Goal: Find specific page/section: Find specific page/section

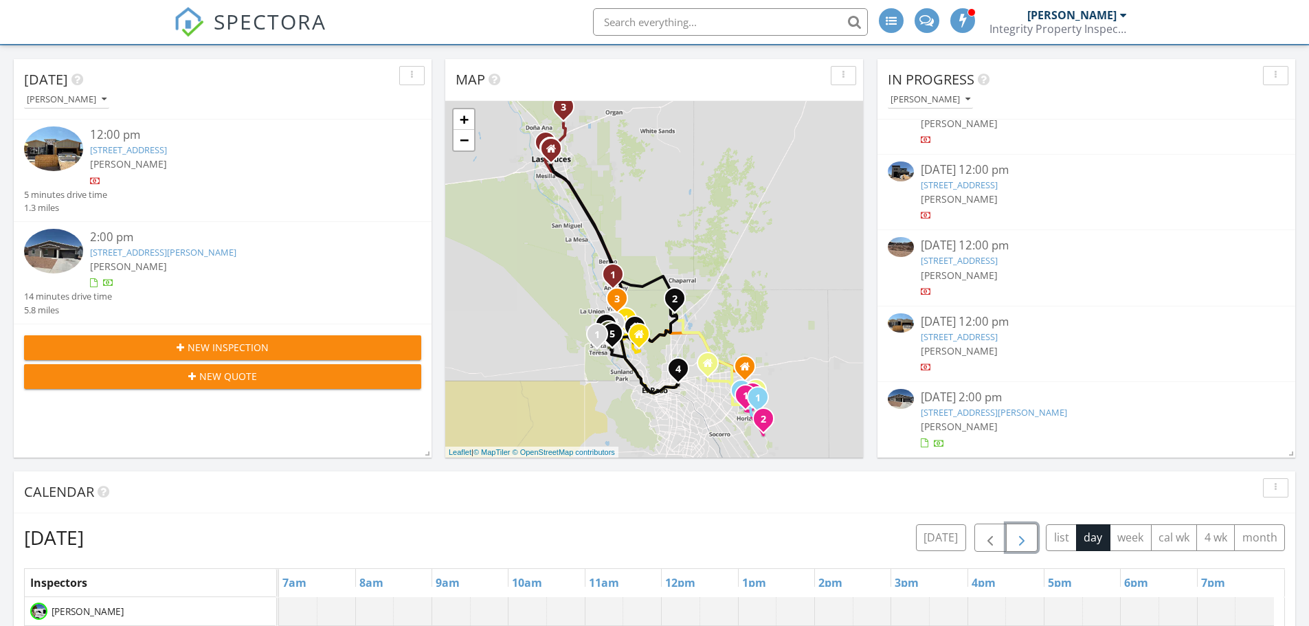
scroll to position [75, 0]
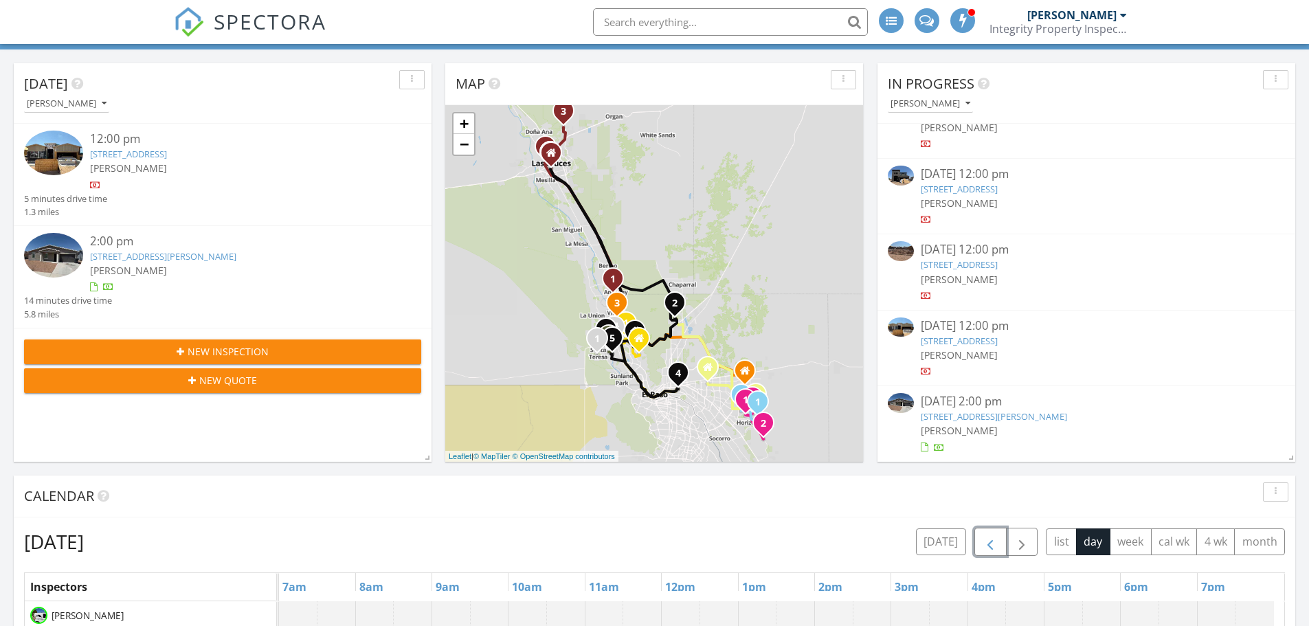
click at [987, 543] on span "button" at bounding box center [990, 542] width 16 height 16
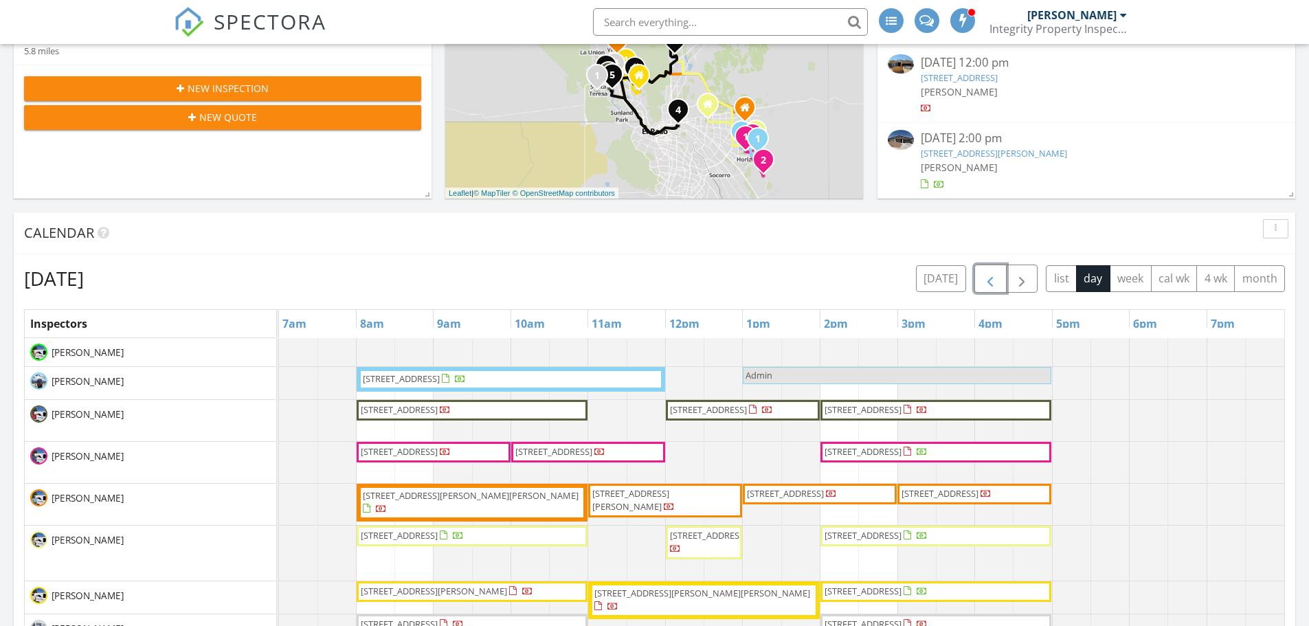
scroll to position [350, 0]
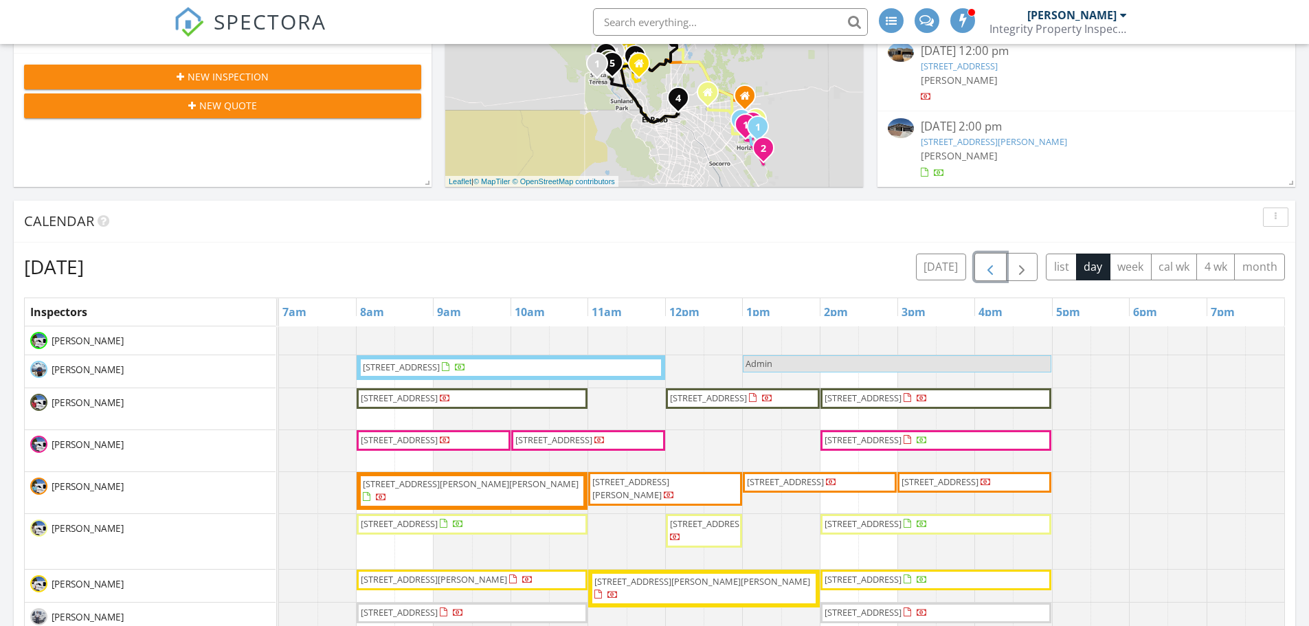
click at [987, 266] on span "button" at bounding box center [990, 267] width 16 height 16
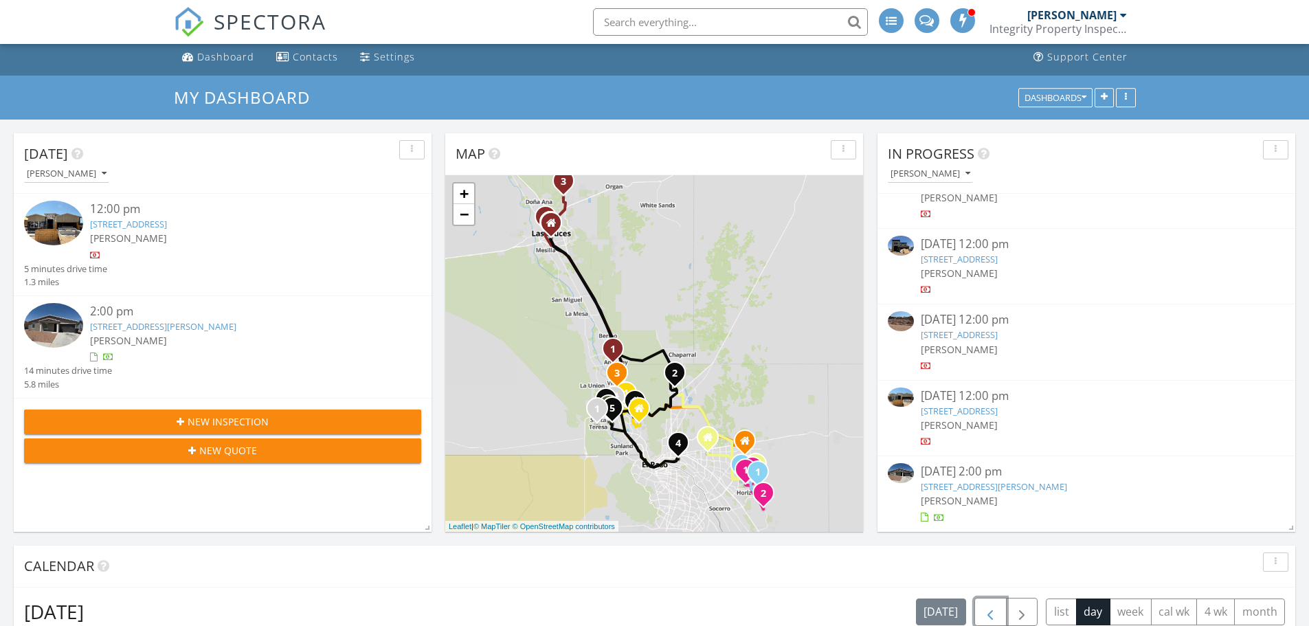
scroll to position [0, 0]
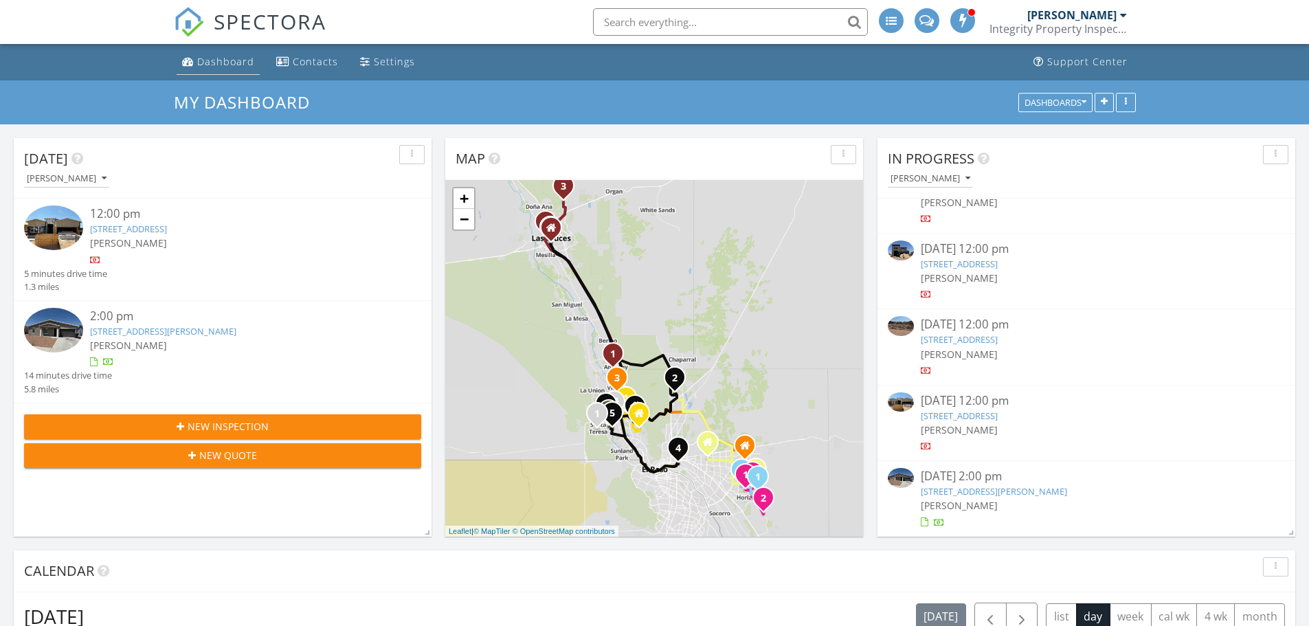
click at [219, 60] on div "Dashboard" at bounding box center [225, 61] width 57 height 13
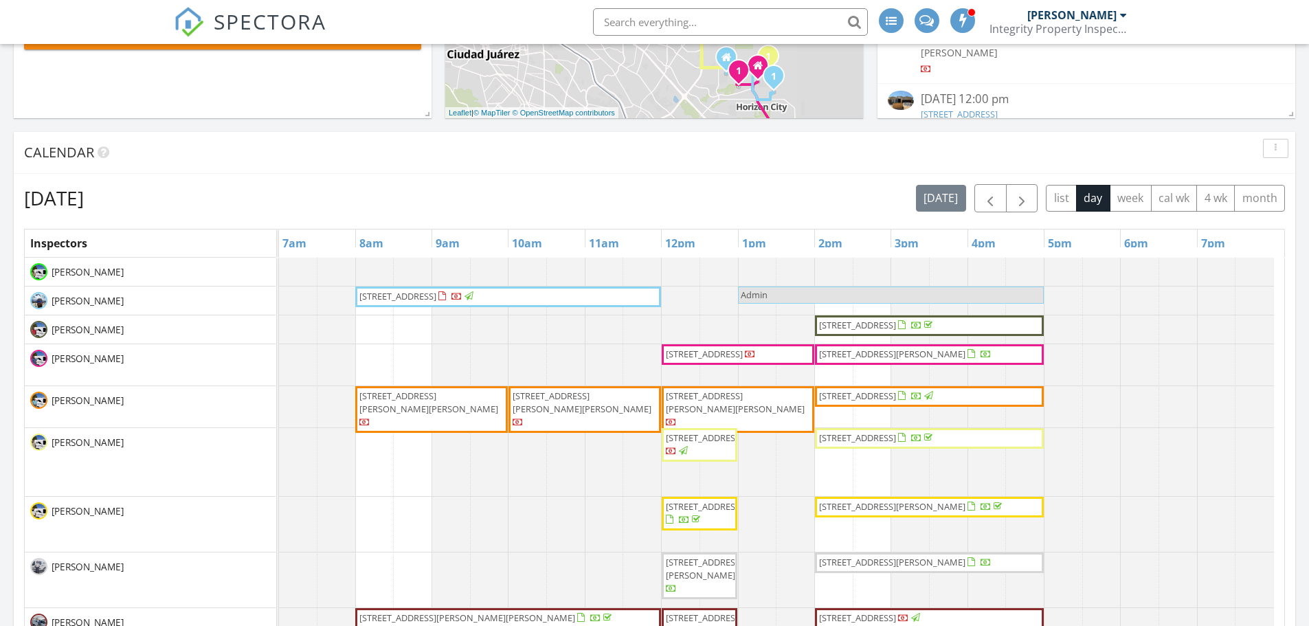
scroll to position [412, 0]
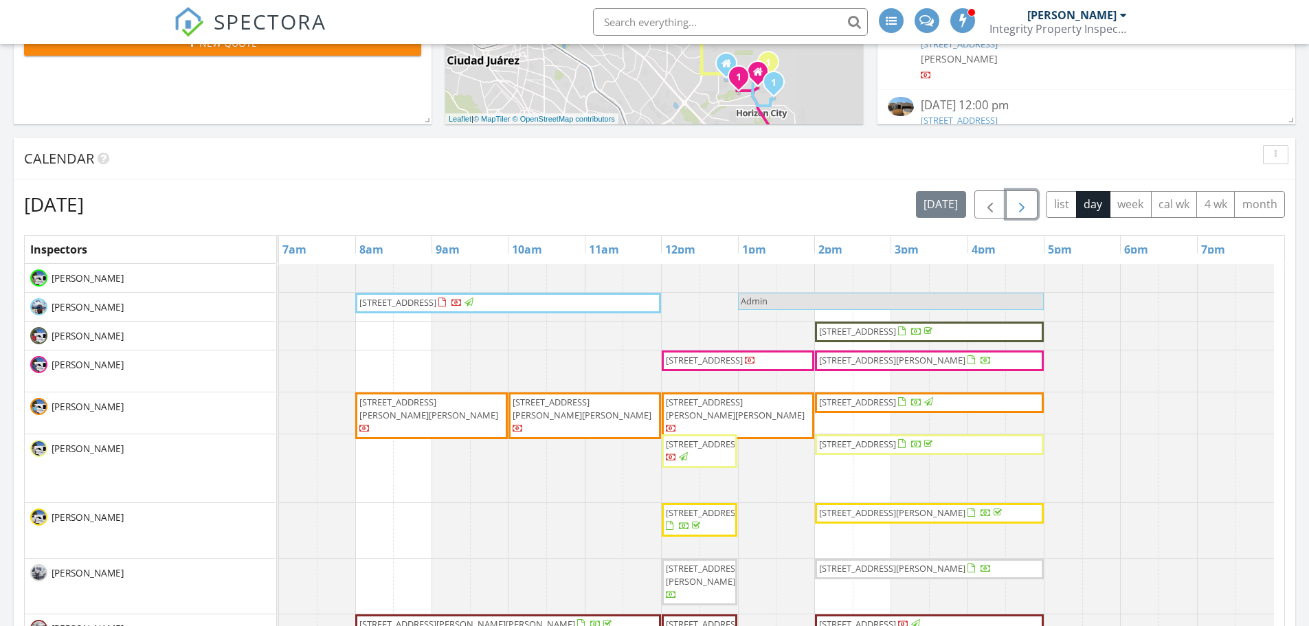
click at [1030, 201] on button "button" at bounding box center [1022, 204] width 32 height 28
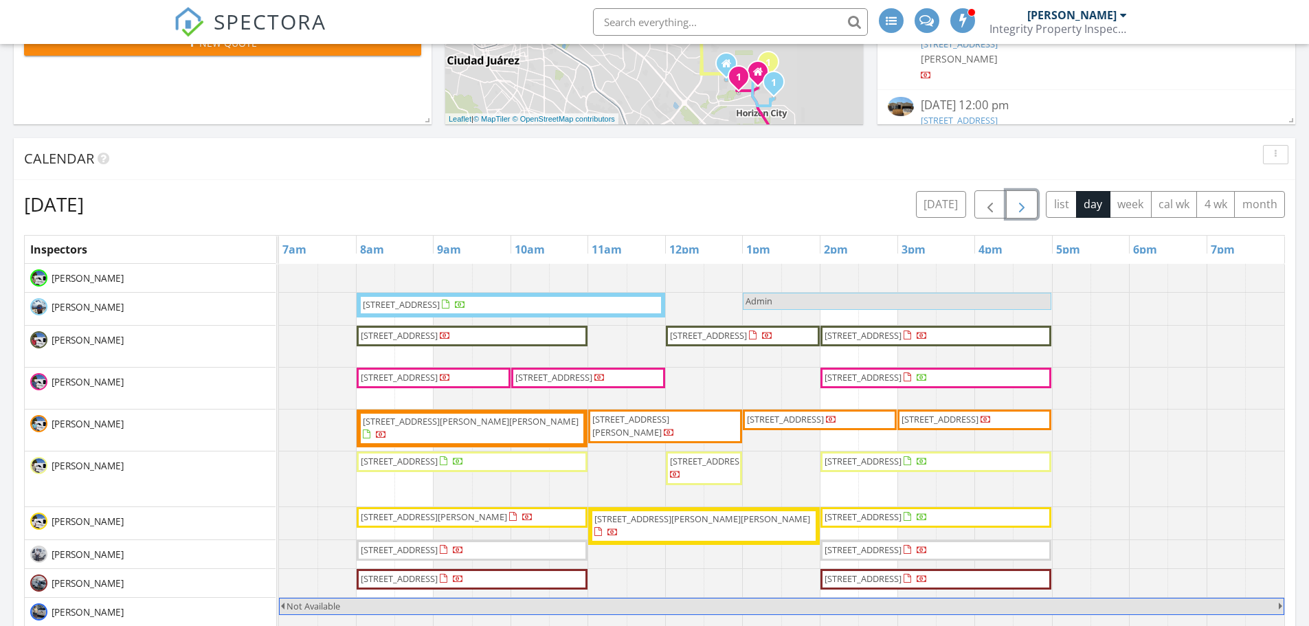
click at [1016, 205] on span "button" at bounding box center [1021, 204] width 16 height 16
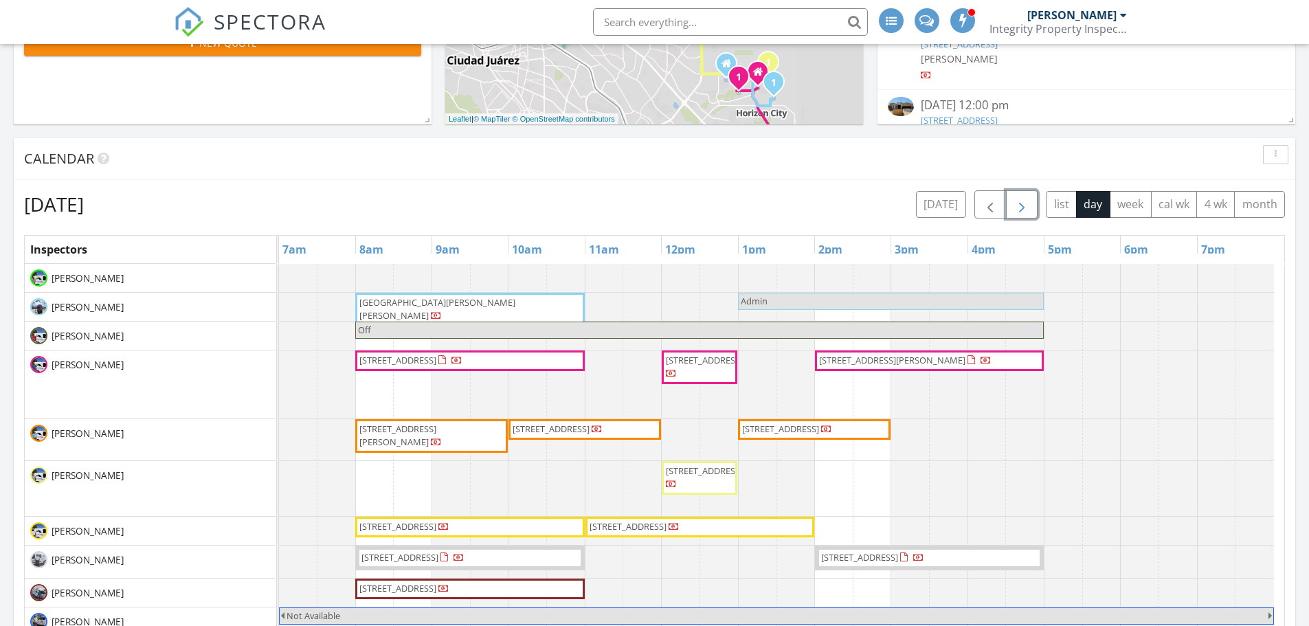
click at [868, 363] on span "[STREET_ADDRESS][PERSON_NAME]" at bounding box center [892, 360] width 146 height 12
